Goal: Task Accomplishment & Management: Manage account settings

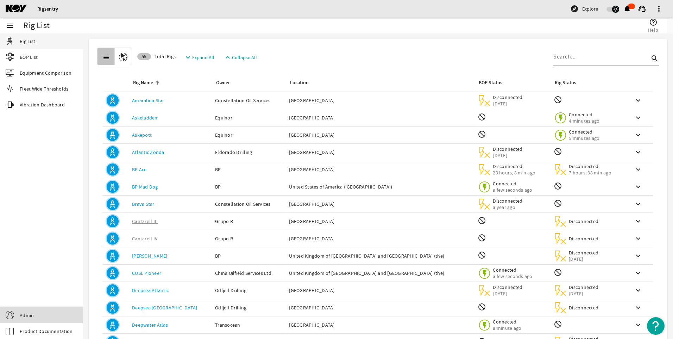
click at [31, 309] on link "Admin" at bounding box center [41, 315] width 83 height 16
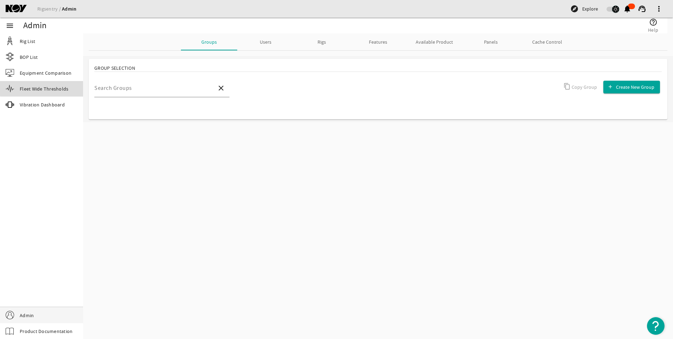
click at [53, 87] on span "Fleet Wide Thresholds" at bounding box center [44, 88] width 49 height 7
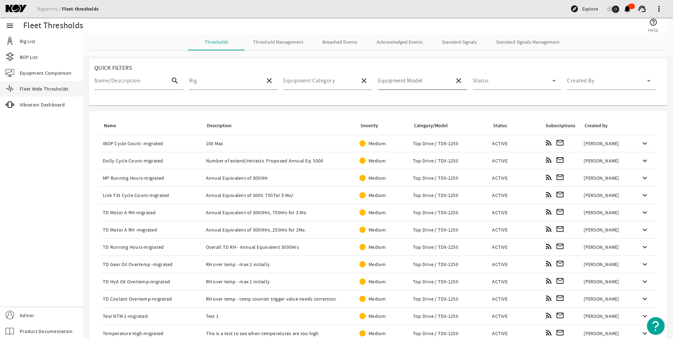
click at [386, 79] on mat-label "Equipment Model" at bounding box center [400, 80] width 45 height 7
click at [386, 79] on input "Equipment Model" at bounding box center [413, 83] width 71 height 8
type input "t"
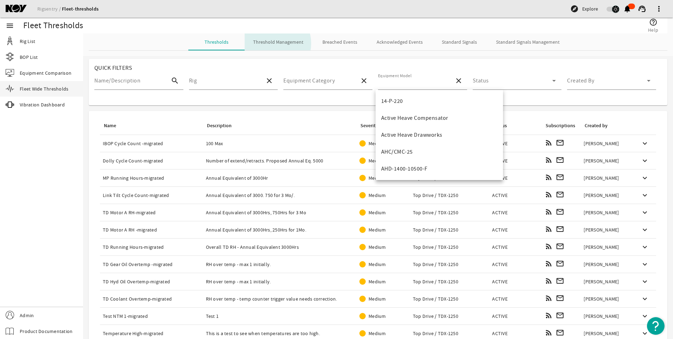
click at [268, 43] on span "Threshold Management" at bounding box center [278, 41] width 50 height 5
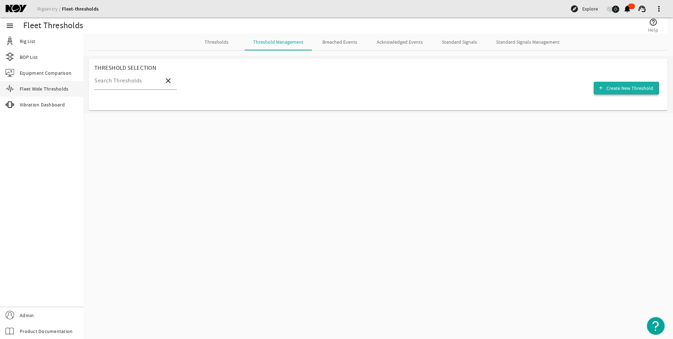
click at [606, 86] on span "button" at bounding box center [626, 88] width 65 height 17
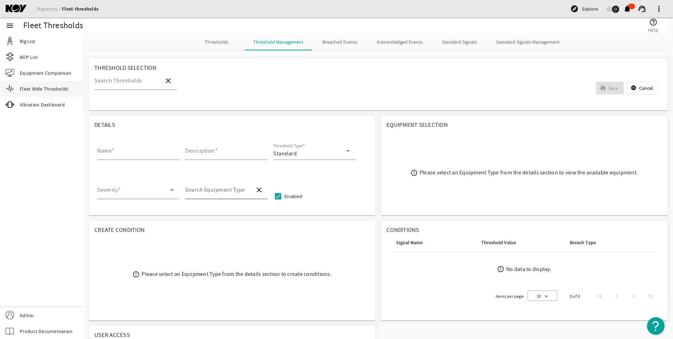
click at [230, 188] on mat-label "Search Equipment Type" at bounding box center [215, 189] width 60 height 7
click at [230, 188] on input "Search Equipment Type" at bounding box center [217, 192] width 64 height 8
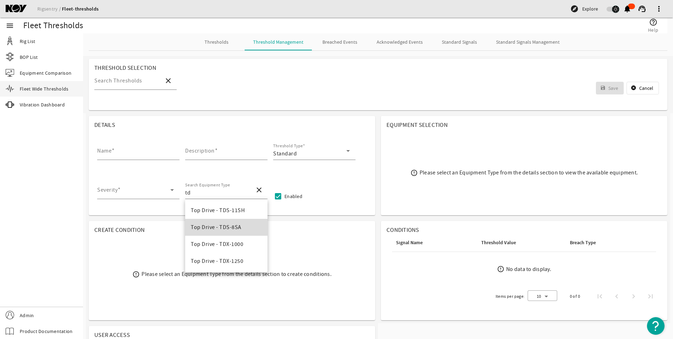
click at [224, 229] on span "Top Drive - TDS-8SA" at bounding box center [216, 226] width 51 height 7
type input "Top Drive - TDS-8SA"
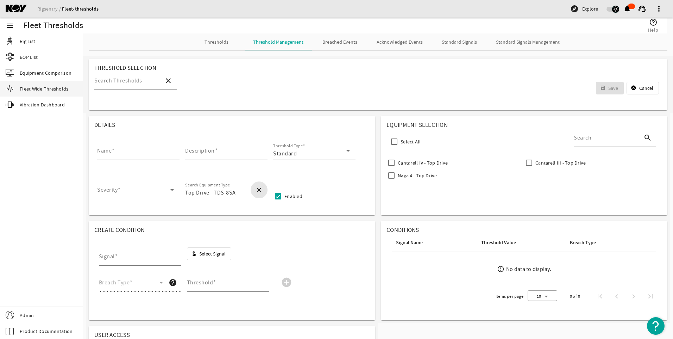
click at [259, 189] on mat-icon "close" at bounding box center [259, 189] width 8 height 8
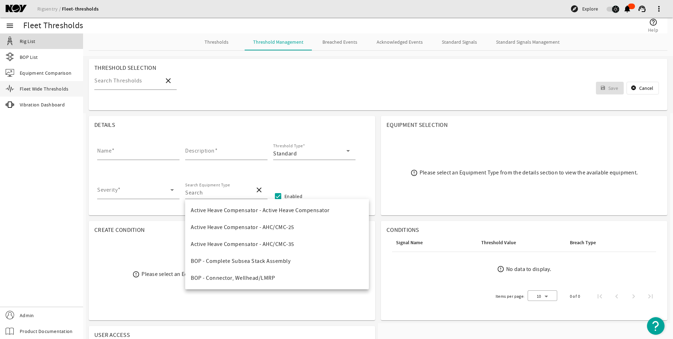
click at [35, 40] on link "Rig List" at bounding box center [41, 40] width 83 height 15
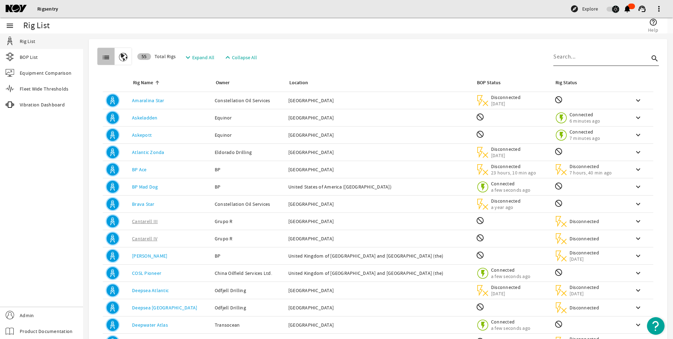
click at [580, 61] on div at bounding box center [601, 57] width 96 height 18
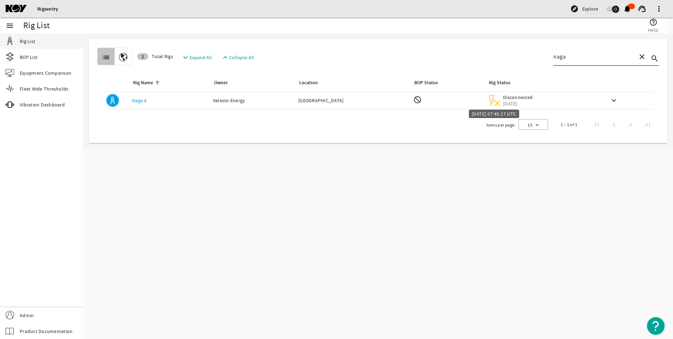
type input "naga"
click at [503, 100] on span "Disconnected" at bounding box center [518, 97] width 30 height 6
